Goal: Information Seeking & Learning: Learn about a topic

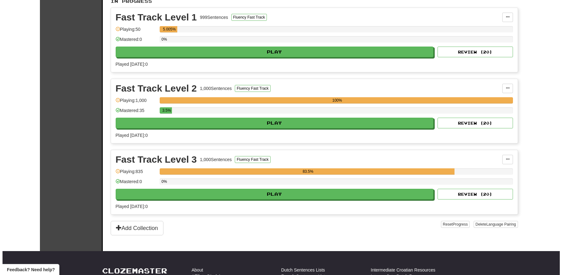
scroll to position [157, 0]
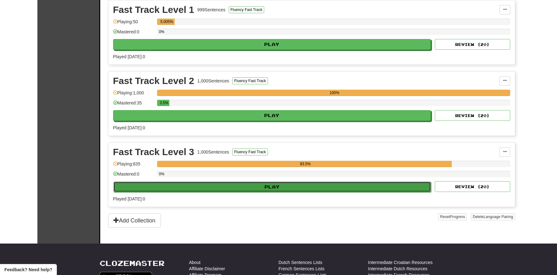
click at [331, 187] on button "Play" at bounding box center [272, 186] width 318 height 11
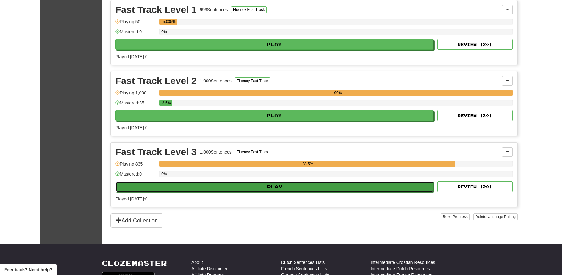
select select "**"
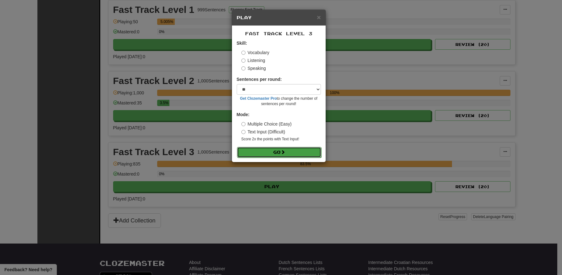
click at [283, 153] on span at bounding box center [283, 152] width 4 height 4
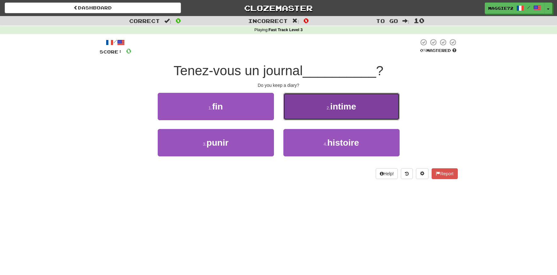
click at [338, 101] on button "2 . intime" at bounding box center [342, 106] width 116 height 27
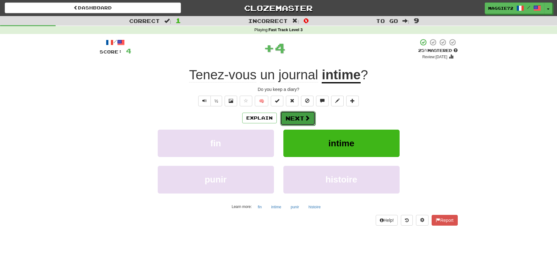
click at [291, 121] on button "Next" at bounding box center [297, 118] width 35 height 14
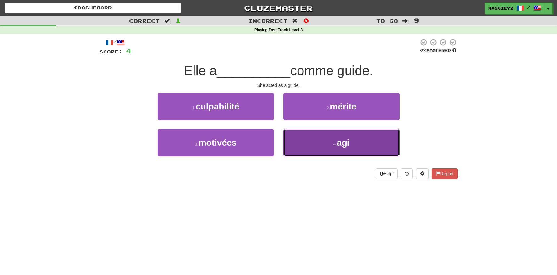
click at [343, 141] on span "agi" at bounding box center [343, 143] width 13 height 10
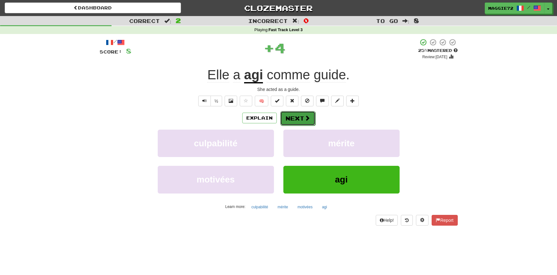
click at [306, 120] on span at bounding box center [308, 118] width 6 height 6
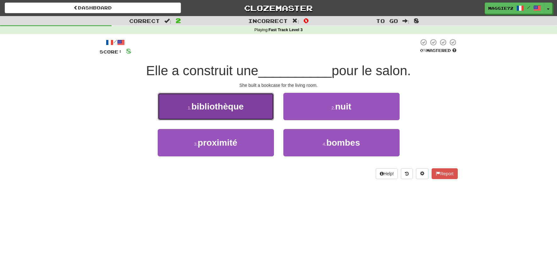
click at [218, 111] on span "bibliothèque" at bounding box center [217, 107] width 52 height 10
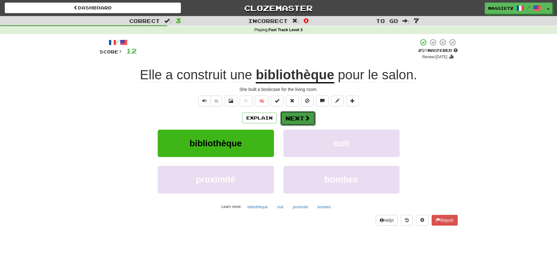
click at [305, 118] on span at bounding box center [308, 118] width 6 height 6
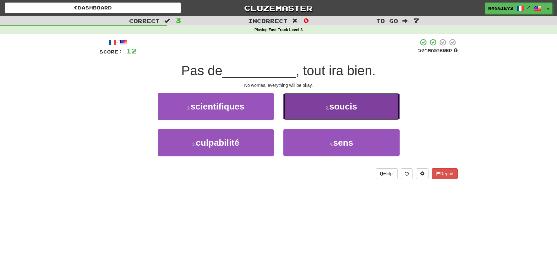
click at [369, 100] on button "2 . soucis" at bounding box center [342, 106] width 116 height 27
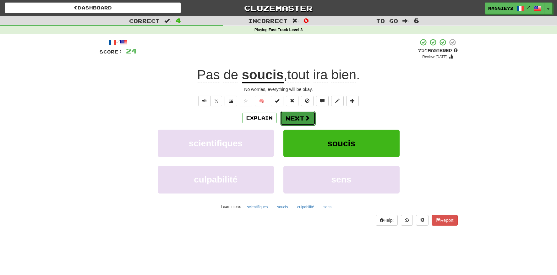
click at [303, 115] on button "Next" at bounding box center [297, 118] width 35 height 14
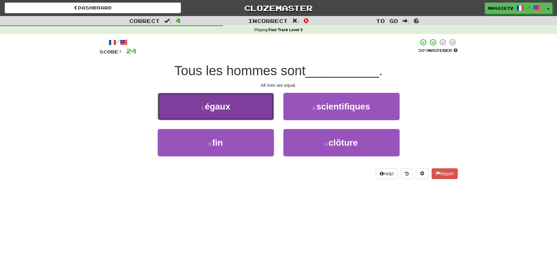
click at [246, 115] on button "1 . égaux" at bounding box center [216, 106] width 116 height 27
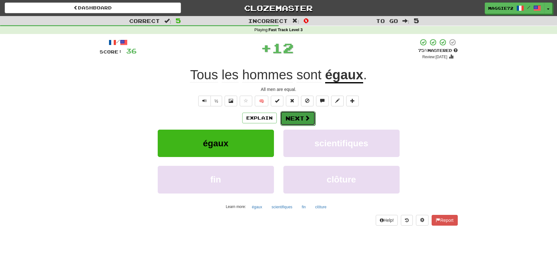
click at [294, 118] on button "Next" at bounding box center [297, 118] width 35 height 14
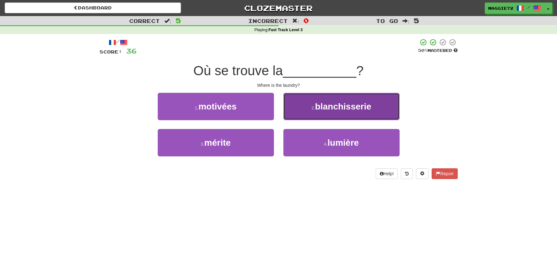
click at [337, 111] on span "blanchisserie" at bounding box center [343, 107] width 56 height 10
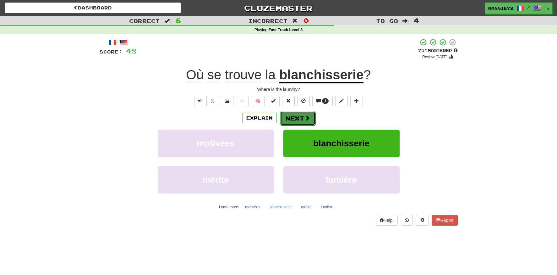
click at [308, 118] on span at bounding box center [308, 118] width 6 height 6
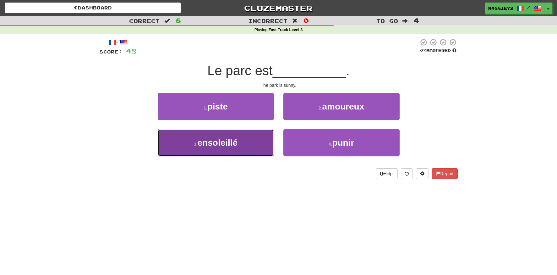
click at [240, 134] on button "3 . ensoleillé" at bounding box center [216, 142] width 116 height 27
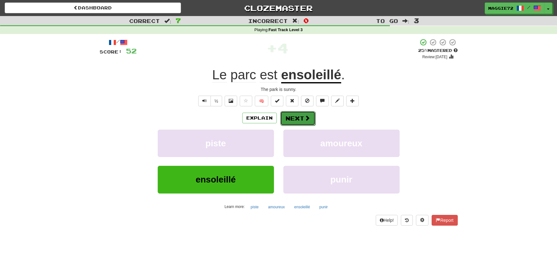
click at [300, 121] on button "Next" at bounding box center [297, 118] width 35 height 14
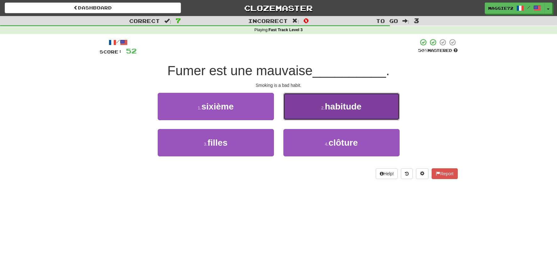
click at [351, 112] on button "2 . habitude" at bounding box center [342, 106] width 116 height 27
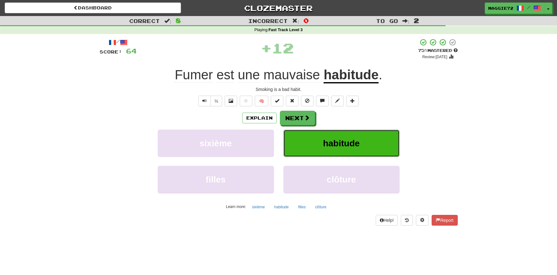
click at [325, 151] on button "habitude" at bounding box center [342, 143] width 116 height 27
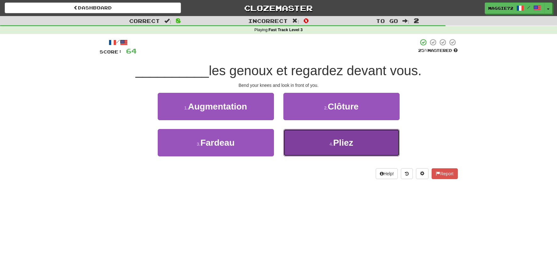
click at [334, 145] on small "4 ." at bounding box center [332, 143] width 4 height 5
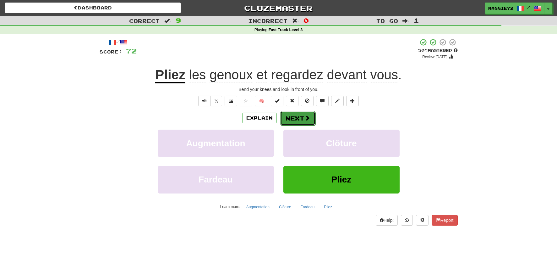
click at [294, 120] on button "Next" at bounding box center [297, 118] width 35 height 14
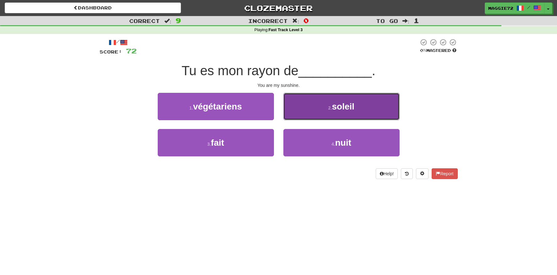
click at [352, 104] on span "soleil" at bounding box center [343, 107] width 23 height 10
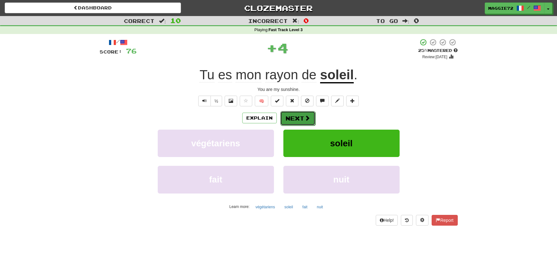
click at [294, 119] on button "Next" at bounding box center [297, 118] width 35 height 14
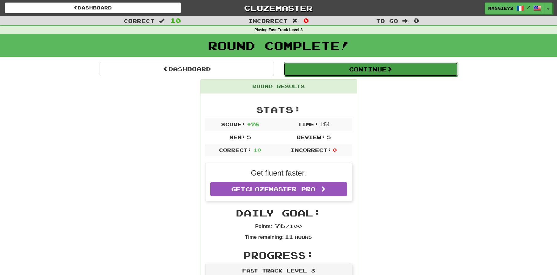
click at [377, 71] on button "Continue" at bounding box center [371, 69] width 174 height 14
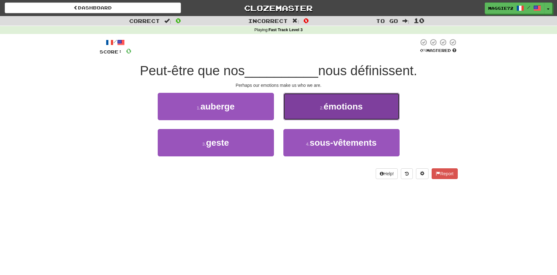
click at [320, 116] on button "2 . émotions" at bounding box center [342, 106] width 116 height 27
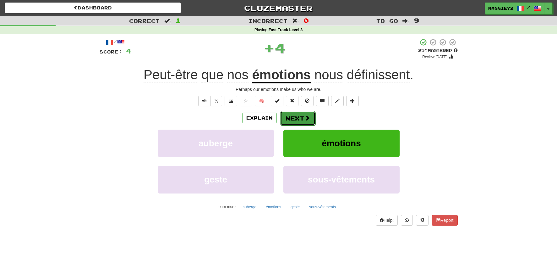
click at [293, 119] on button "Next" at bounding box center [297, 118] width 35 height 14
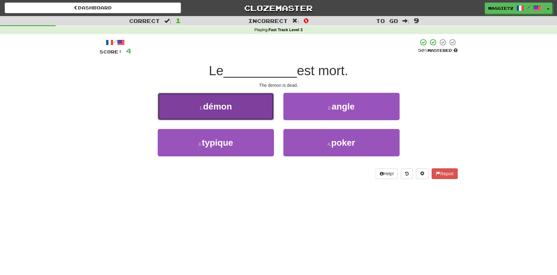
click at [244, 104] on button "1 . démon" at bounding box center [216, 106] width 116 height 27
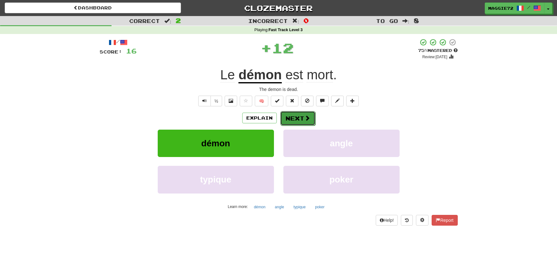
click at [297, 117] on button "Next" at bounding box center [297, 118] width 35 height 14
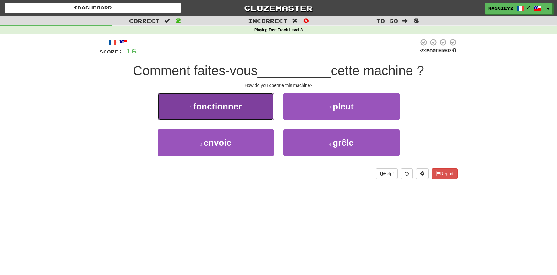
click at [232, 110] on span "fonctionner" at bounding box center [217, 107] width 48 height 10
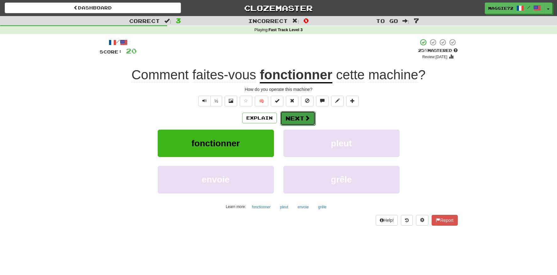
click at [305, 118] on span at bounding box center [308, 118] width 6 height 6
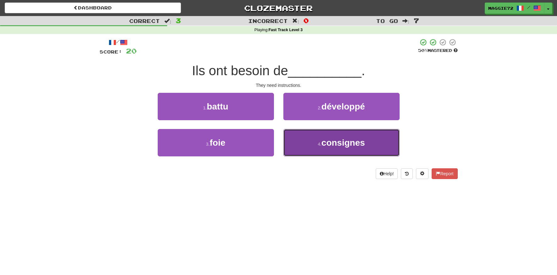
click at [335, 141] on span "consignes" at bounding box center [343, 143] width 43 height 10
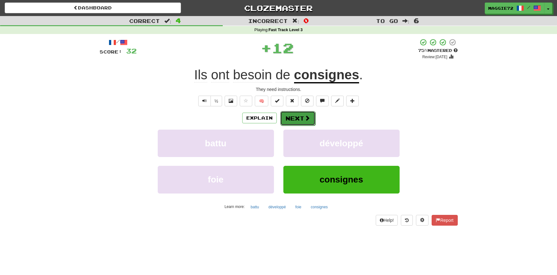
click at [303, 115] on button "Next" at bounding box center [297, 118] width 35 height 14
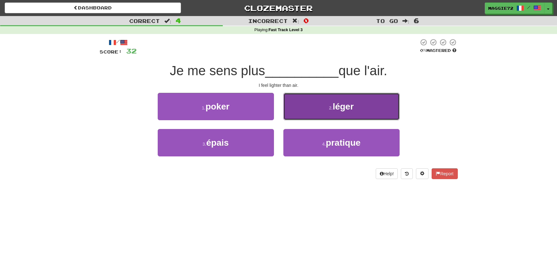
click at [328, 111] on button "2 . léger" at bounding box center [342, 106] width 116 height 27
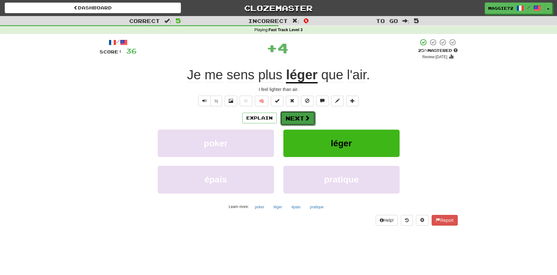
click at [299, 119] on button "Next" at bounding box center [297, 118] width 35 height 14
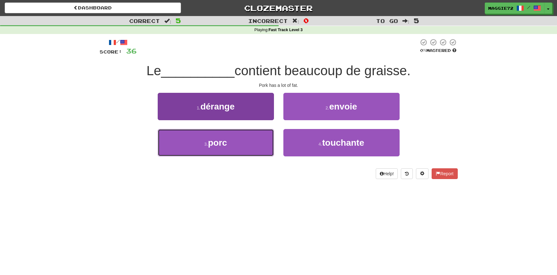
click at [220, 137] on button "3 . porc" at bounding box center [216, 142] width 116 height 27
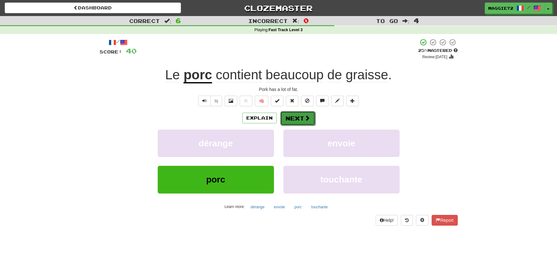
click at [287, 119] on button "Next" at bounding box center [297, 118] width 35 height 14
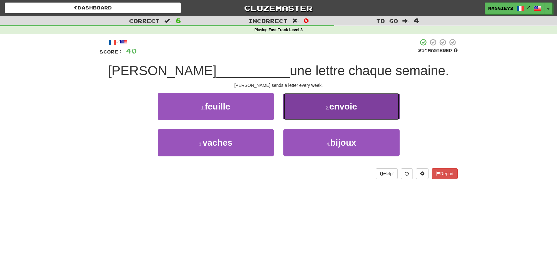
click at [325, 113] on button "2 . envoie" at bounding box center [342, 106] width 116 height 27
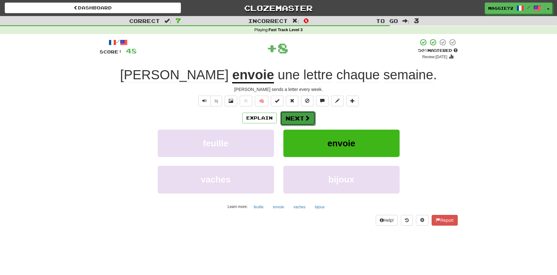
click at [305, 117] on span at bounding box center [308, 118] width 6 height 6
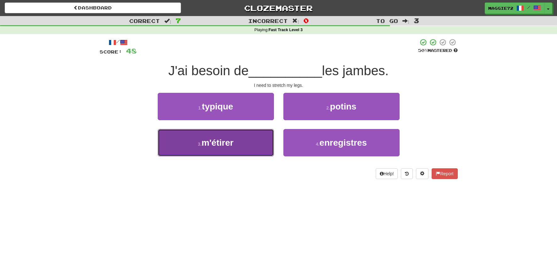
click at [229, 138] on span "m'étirer" at bounding box center [218, 143] width 32 height 10
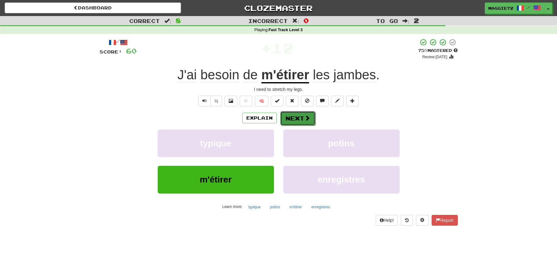
click at [300, 117] on button "Next" at bounding box center [297, 118] width 35 height 14
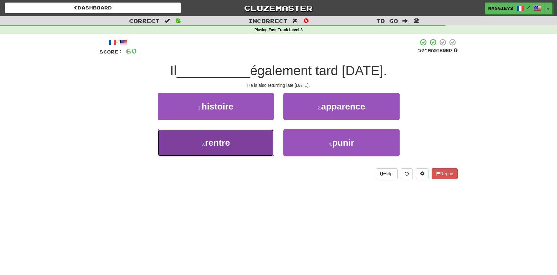
click at [224, 139] on span "rentre" at bounding box center [217, 143] width 25 height 10
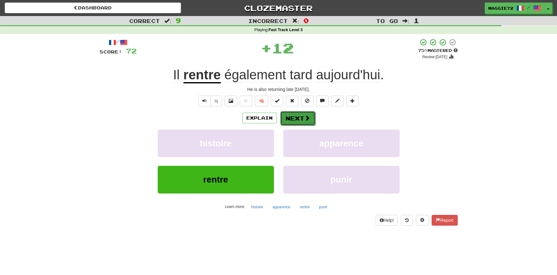
click at [294, 121] on button "Next" at bounding box center [297, 118] width 35 height 14
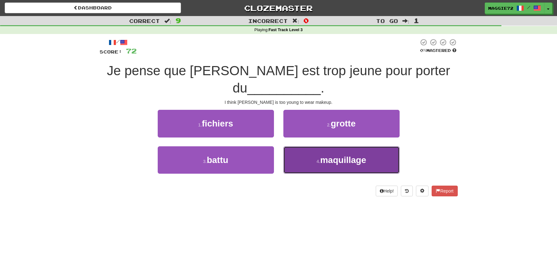
click at [307, 156] on button "4 . maquillage" at bounding box center [342, 159] width 116 height 27
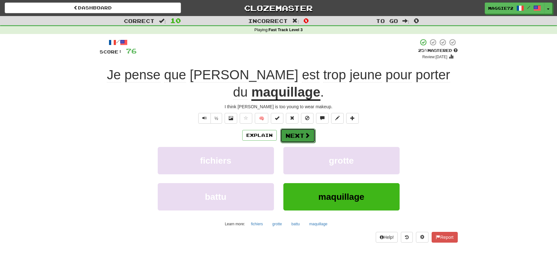
click at [290, 133] on button "Next" at bounding box center [297, 135] width 35 height 14
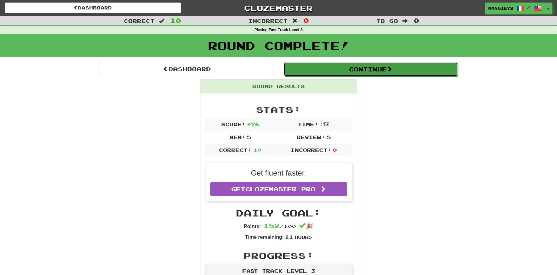
click at [362, 67] on button "Continue" at bounding box center [371, 69] width 174 height 14
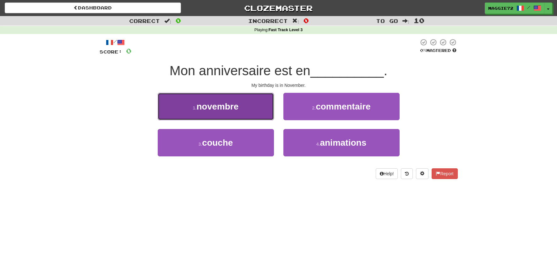
click at [252, 114] on button "1 . novembre" at bounding box center [216, 106] width 116 height 27
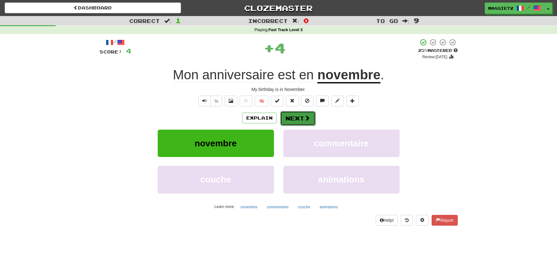
click at [298, 116] on button "Next" at bounding box center [297, 118] width 35 height 14
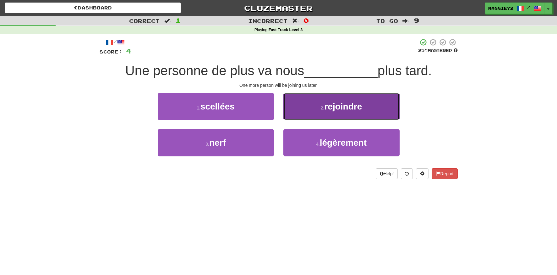
click at [334, 114] on button "2 . rejoindre" at bounding box center [342, 106] width 116 height 27
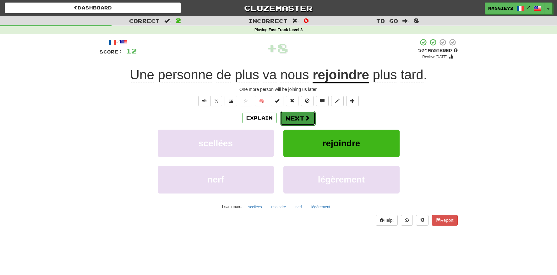
click at [296, 121] on button "Next" at bounding box center [297, 118] width 35 height 14
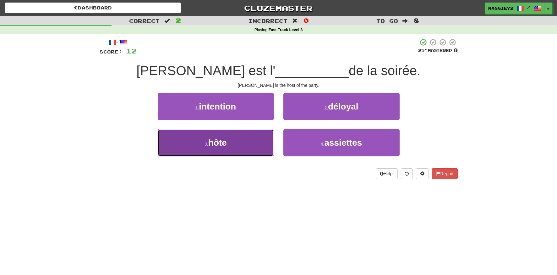
click at [213, 143] on span "hôte" at bounding box center [217, 143] width 19 height 10
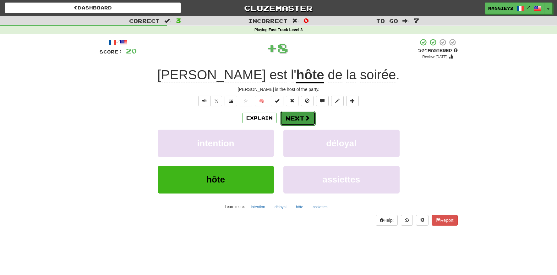
click at [287, 120] on button "Next" at bounding box center [297, 118] width 35 height 14
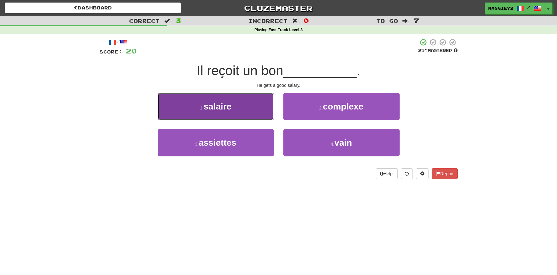
click at [234, 115] on button "1 . salaire" at bounding box center [216, 106] width 116 height 27
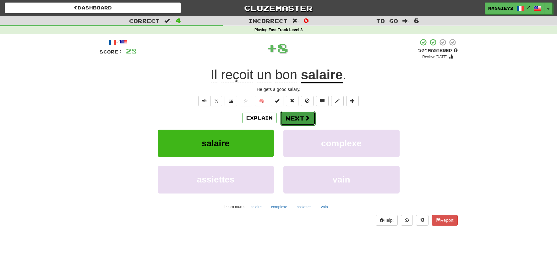
click at [297, 113] on button "Next" at bounding box center [297, 118] width 35 height 14
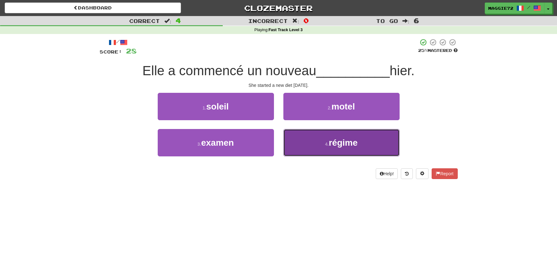
click at [317, 146] on button "4 . régime" at bounding box center [342, 142] width 116 height 27
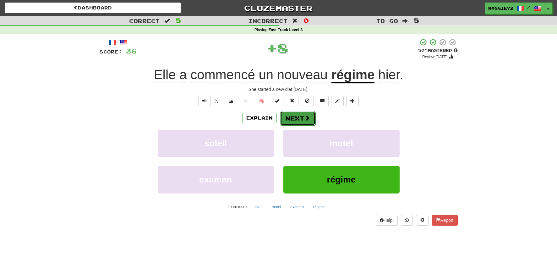
click at [301, 120] on button "Next" at bounding box center [297, 118] width 35 height 14
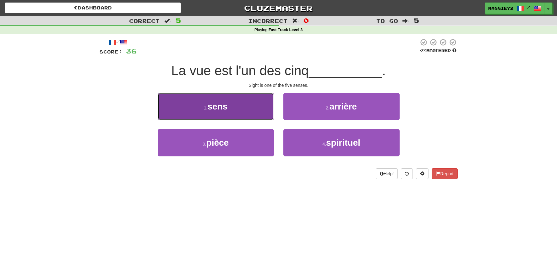
click at [257, 113] on button "1 . sens" at bounding box center [216, 106] width 116 height 27
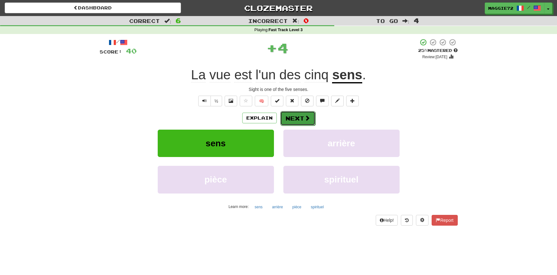
click at [306, 118] on span at bounding box center [308, 118] width 6 height 6
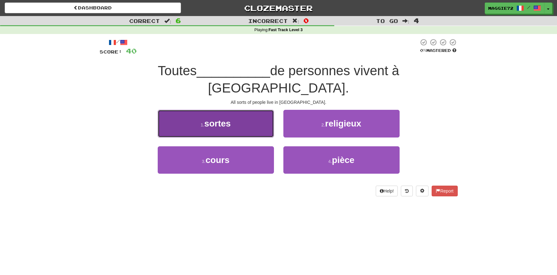
click at [246, 115] on button "1 . sortes" at bounding box center [216, 123] width 116 height 27
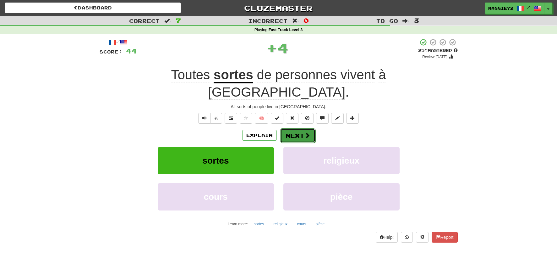
click at [297, 128] on button "Next" at bounding box center [297, 135] width 35 height 14
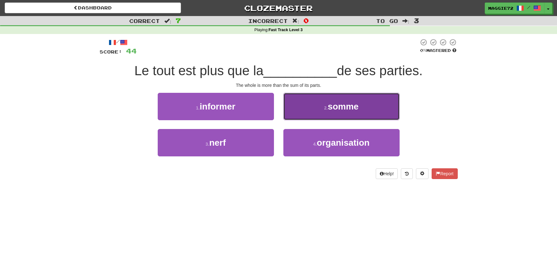
click at [333, 116] on button "2 . somme" at bounding box center [342, 106] width 116 height 27
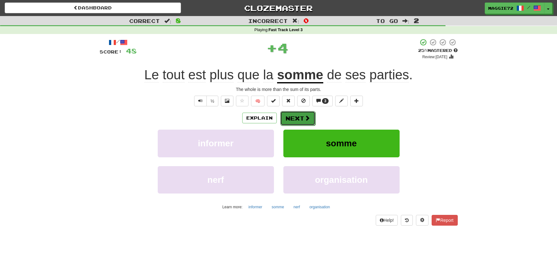
click at [298, 116] on button "Next" at bounding box center [297, 118] width 35 height 14
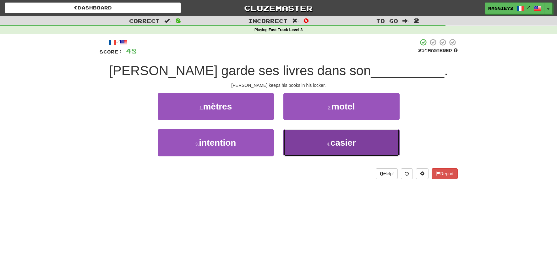
click at [321, 144] on button "4 . casier" at bounding box center [342, 142] width 116 height 27
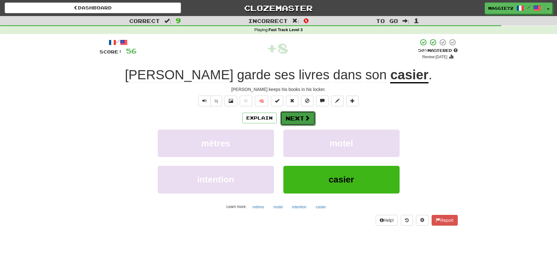
click at [297, 115] on button "Next" at bounding box center [297, 118] width 35 height 14
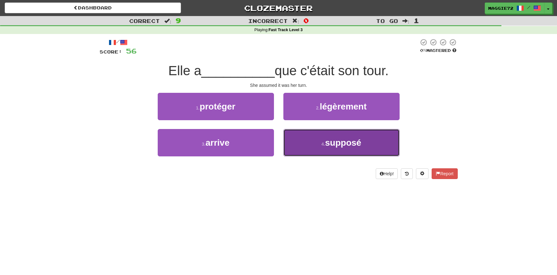
click at [324, 140] on button "4 . supposé" at bounding box center [342, 142] width 116 height 27
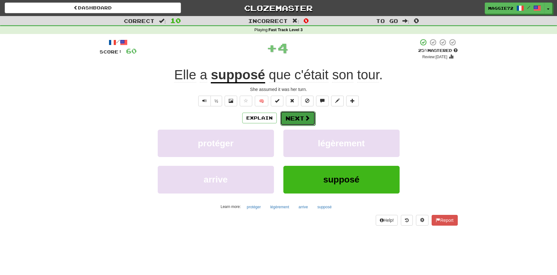
click at [306, 118] on span at bounding box center [308, 118] width 6 height 6
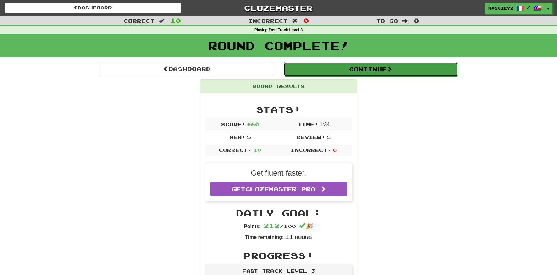
click at [329, 68] on button "Continue" at bounding box center [371, 69] width 174 height 14
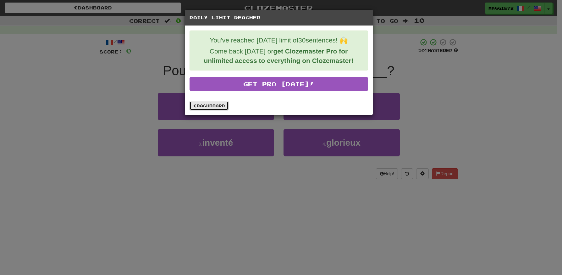
click at [193, 105] on link "Dashboard" at bounding box center [209, 105] width 39 height 9
